Goal: Task Accomplishment & Management: Complete application form

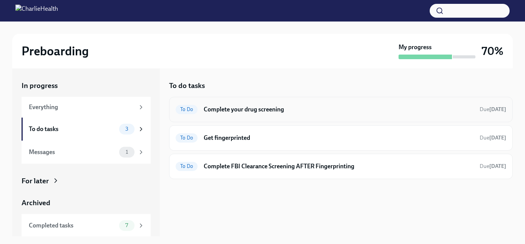
click at [267, 108] on h6 "Complete your drug screening" at bounding box center [339, 109] width 270 height 8
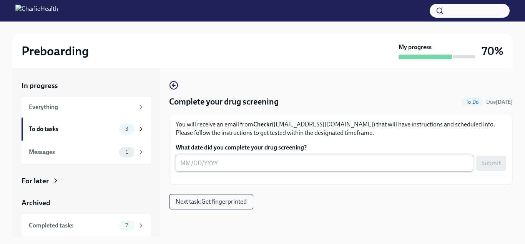
click at [230, 160] on textarea "What date did you complete your drug screening?" at bounding box center [324, 163] width 288 height 9
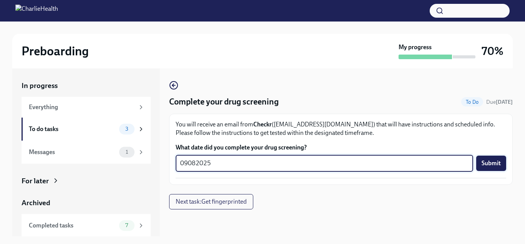
type textarea "09082025"
click at [488, 163] on span "Submit" at bounding box center [491, 164] width 19 height 8
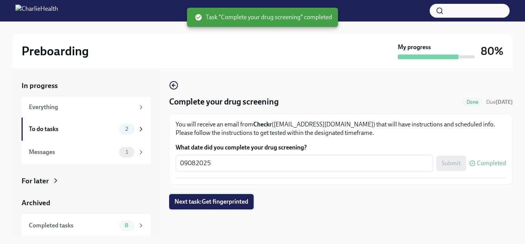
click at [241, 205] on span "Next task : Get fingerprinted" at bounding box center [212, 202] width 74 height 8
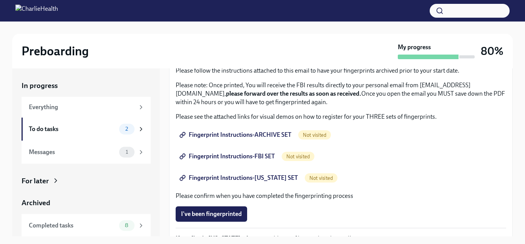
scroll to position [78, 0]
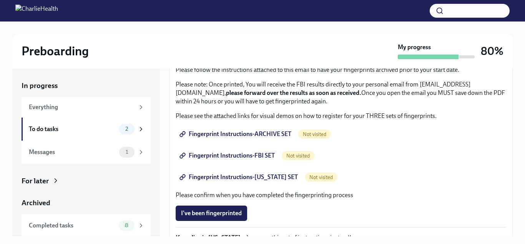
click at [271, 135] on span "Fingerprint Instructions-ARCHIVE SET" at bounding box center [236, 134] width 110 height 8
click at [248, 157] on span "Fingerprint Instructions-FBI SET" at bounding box center [228, 156] width 94 height 8
click at [260, 177] on span "Fingerprint Instructions-FLORIDA SET" at bounding box center [239, 177] width 117 height 8
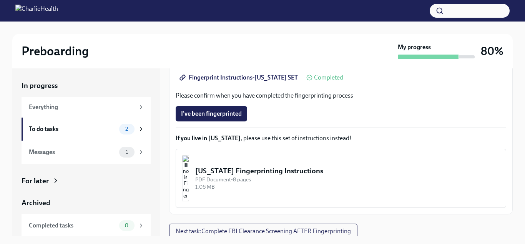
scroll to position [180, 0]
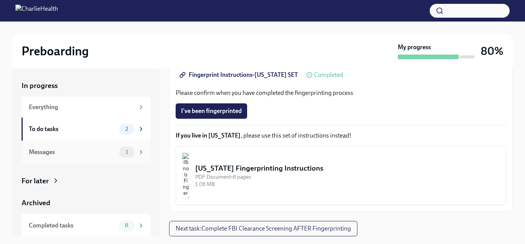
click at [130, 148] on div "1" at bounding box center [126, 152] width 15 height 11
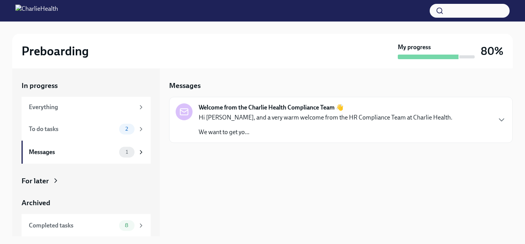
click at [258, 123] on div "Hi Elexis, and a very warm welcome from the HR Compliance Team at Charlie Healt…" at bounding box center [326, 124] width 254 height 23
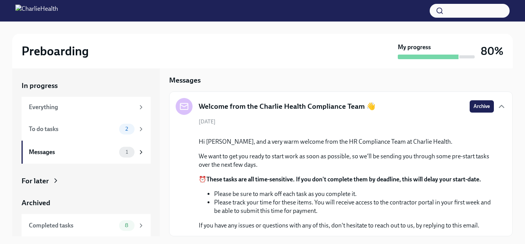
scroll to position [91, 0]
